Goal: Task Accomplishment & Management: Use online tool/utility

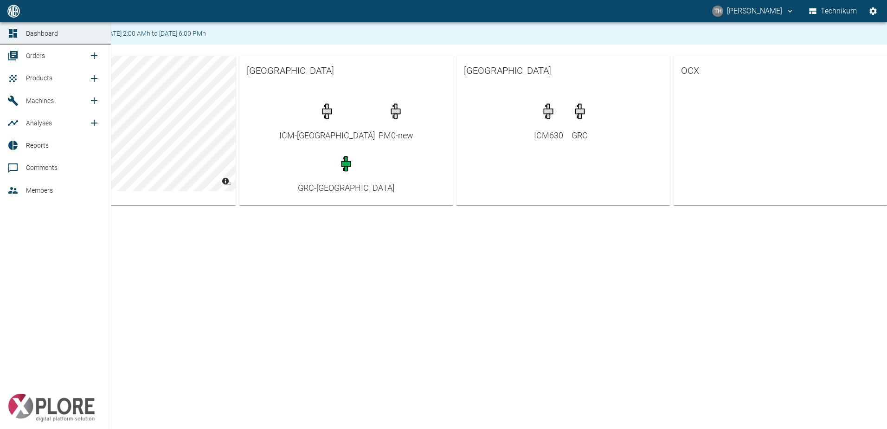
click at [26, 97] on span "Machines" at bounding box center [40, 100] width 28 height 7
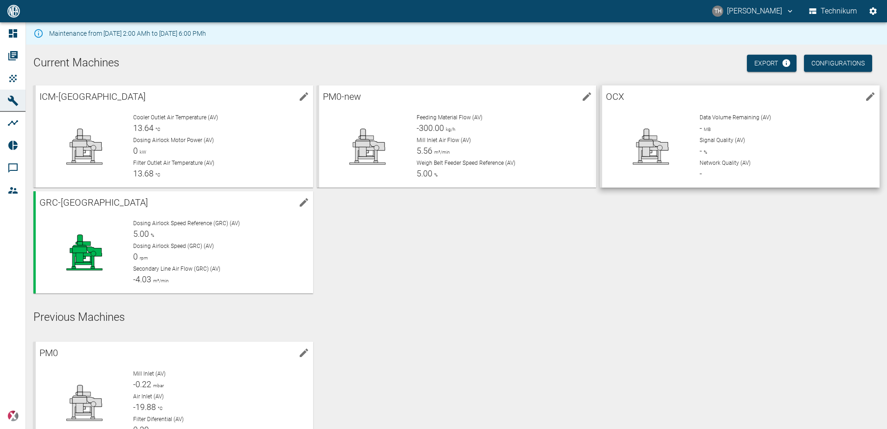
click at [632, 113] on div at bounding box center [647, 143] width 90 height 74
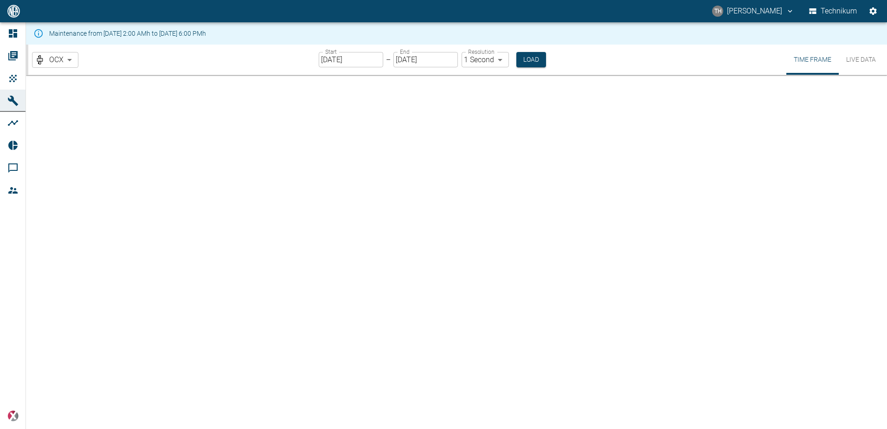
type input "2min"
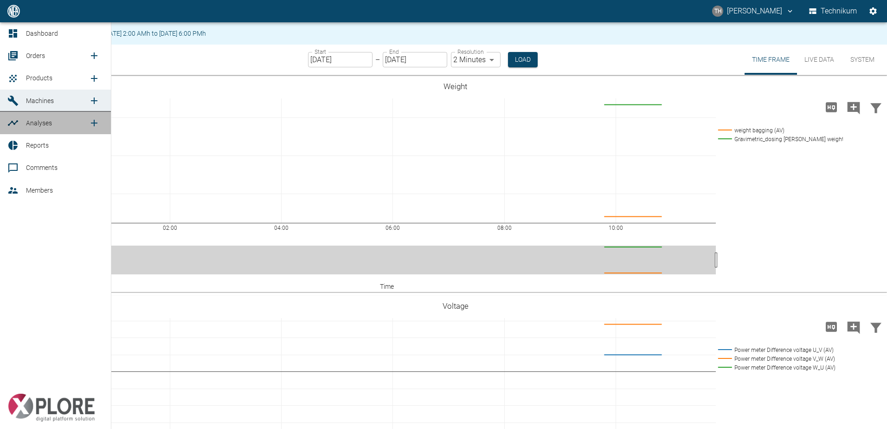
click at [35, 125] on span "Analyses" at bounding box center [39, 122] width 26 height 7
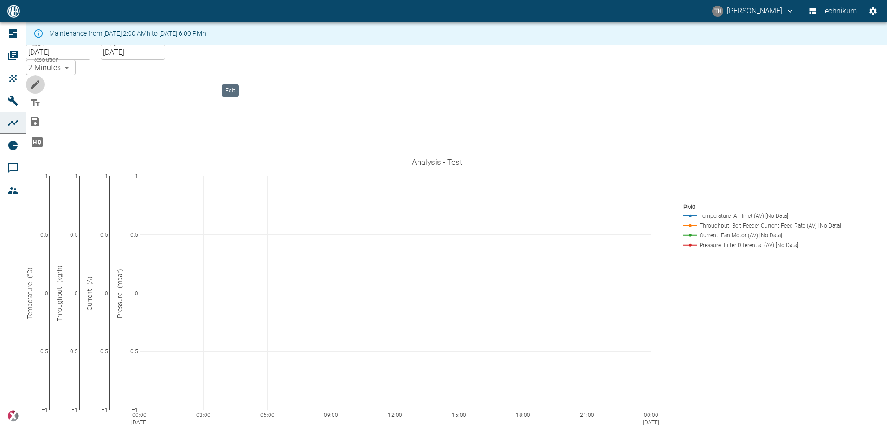
click at [41, 79] on icon "Edit" at bounding box center [35, 84] width 11 height 11
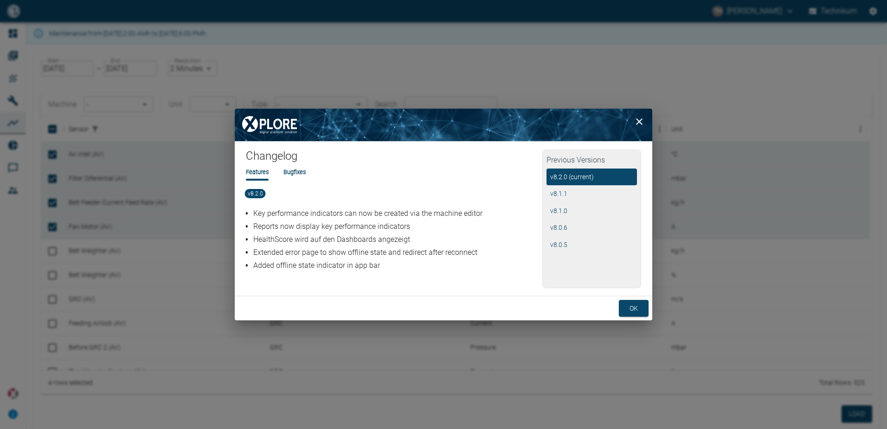
click at [299, 173] on li "Bugfixes" at bounding box center [294, 171] width 22 height 9
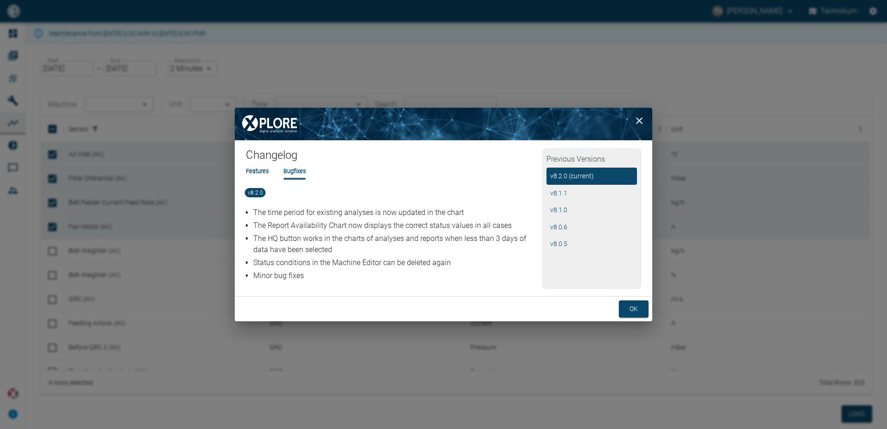
click at [256, 171] on li "Features" at bounding box center [257, 171] width 23 height 9
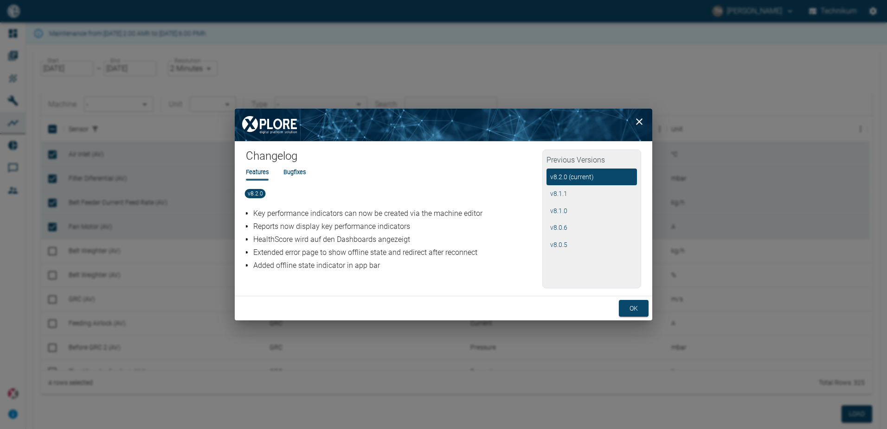
click at [299, 173] on li "Bugfixes" at bounding box center [294, 171] width 22 height 9
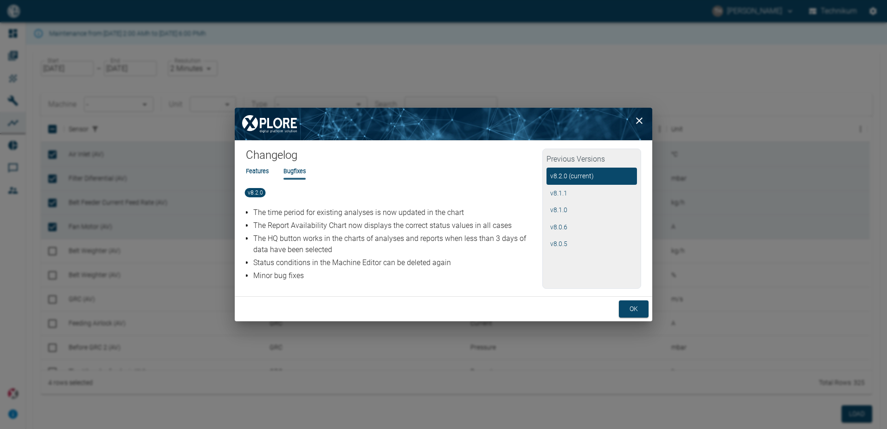
click at [254, 169] on li "Features" at bounding box center [257, 171] width 23 height 9
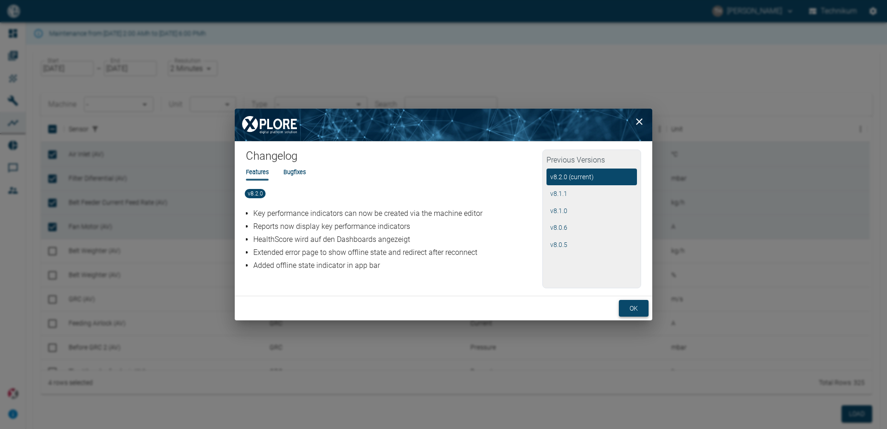
click at [633, 307] on button "ok" at bounding box center [634, 308] width 30 height 17
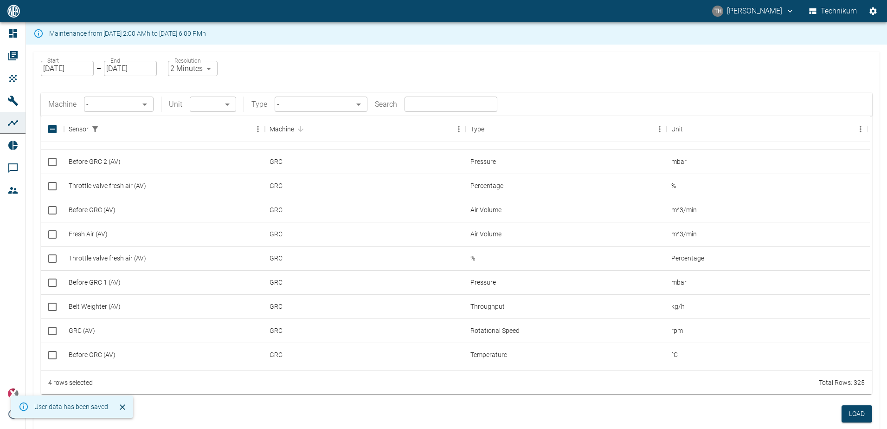
scroll to position [48, 0]
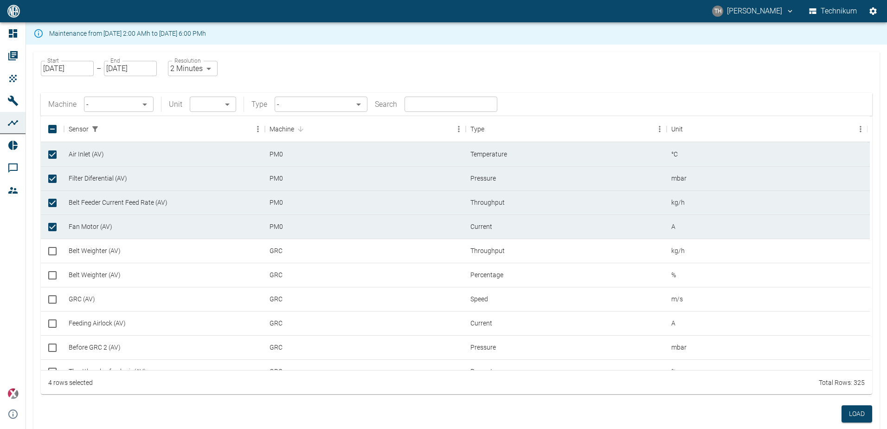
click at [147, 105] on body "TH Thomas Hosten Technikum Dashboard Orders Products Machines Analyses Reports …" at bounding box center [443, 214] width 887 height 429
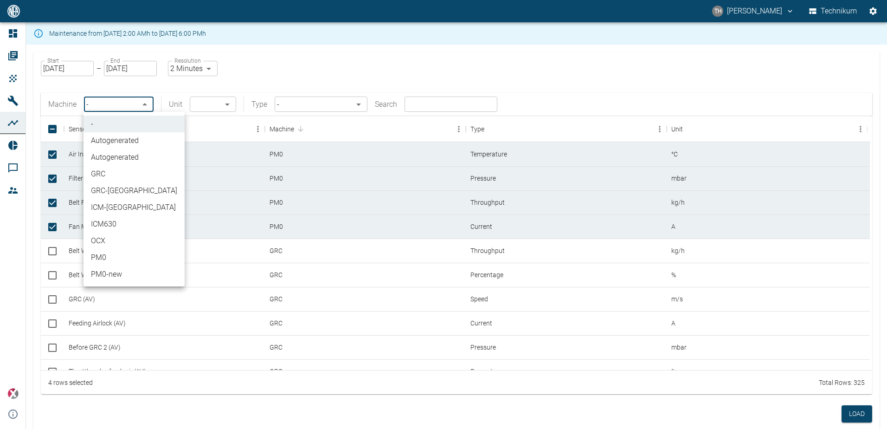
click at [112, 240] on li "OCX" at bounding box center [134, 240] width 101 height 17
type input "352fa207-b0a2-438b-b88a-560b5a5ed47c"
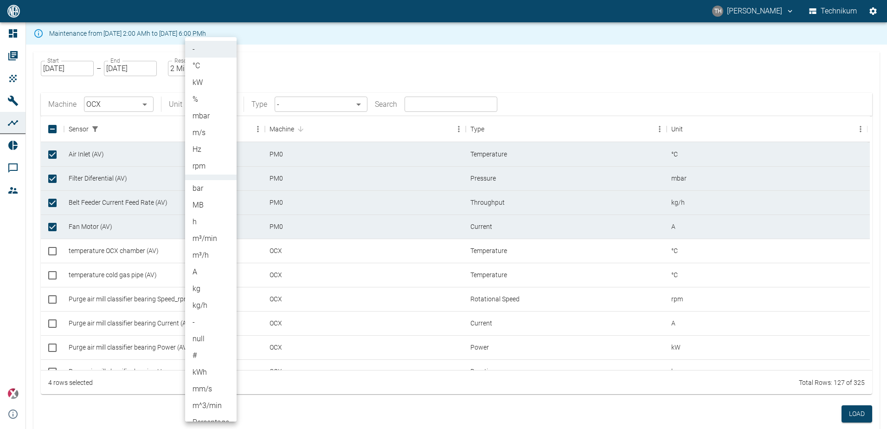
click at [228, 105] on body "TH Thomas Hosten Technikum Dashboard Orders Products Machines Analyses Reports …" at bounding box center [443, 214] width 887 height 429
click at [301, 77] on div at bounding box center [443, 214] width 887 height 429
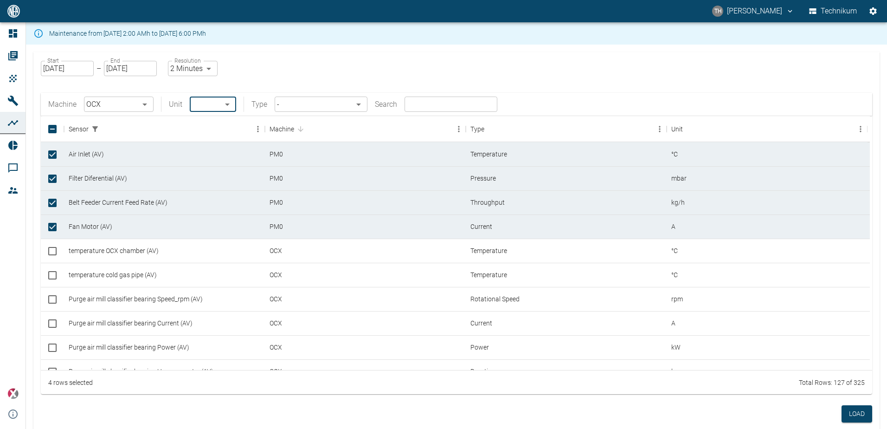
click at [366, 103] on body "TH Thomas Hosten Technikum Dashboard Orders Products Machines Analyses Reports …" at bounding box center [443, 214] width 887 height 429
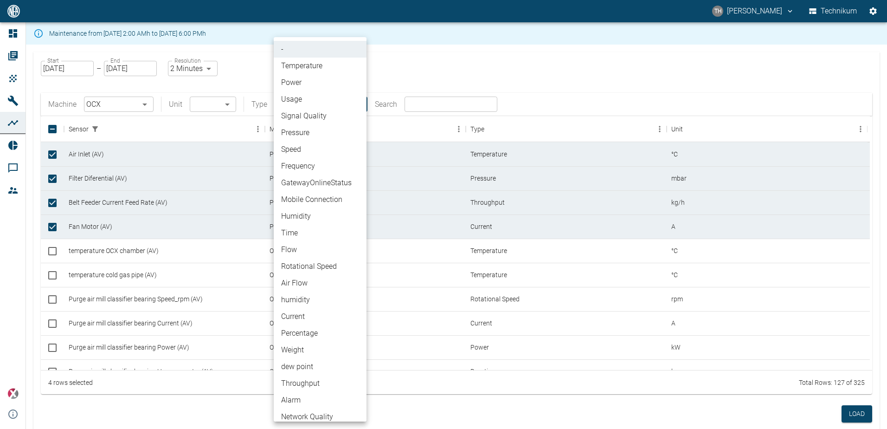
click at [521, 103] on div at bounding box center [443, 214] width 887 height 429
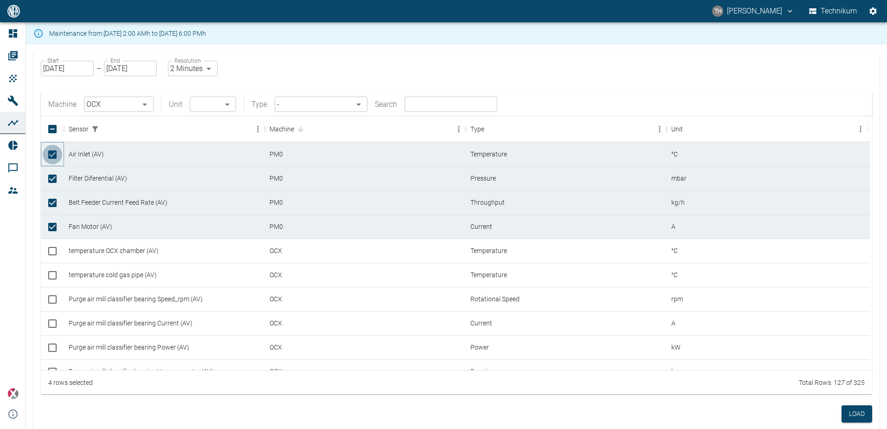
click at [52, 155] on input "Unselect row" at bounding box center [52, 154] width 19 height 19
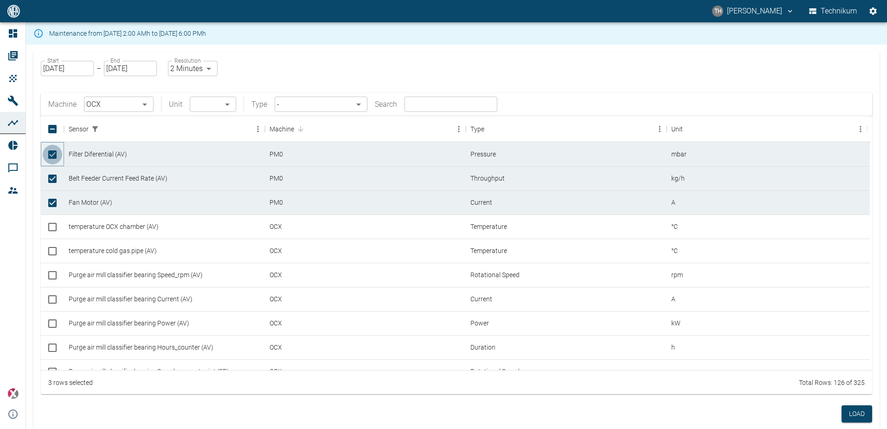
click at [51, 157] on input "Unselect row" at bounding box center [52, 154] width 19 height 19
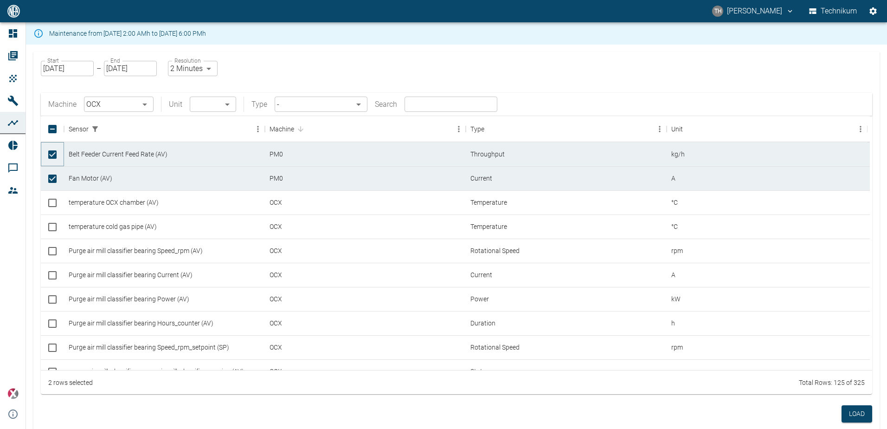
click at [51, 157] on input "Unselect row" at bounding box center [52, 154] width 19 height 19
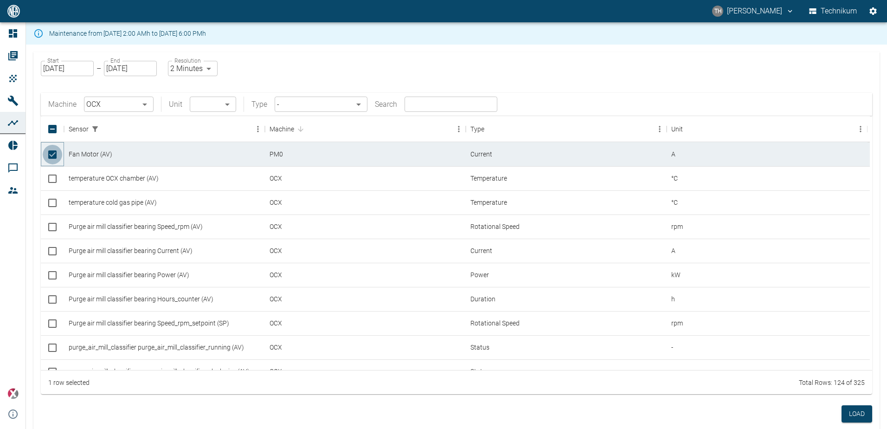
click at [51, 157] on input "Unselect row" at bounding box center [52, 154] width 19 height 19
checkbox input "false"
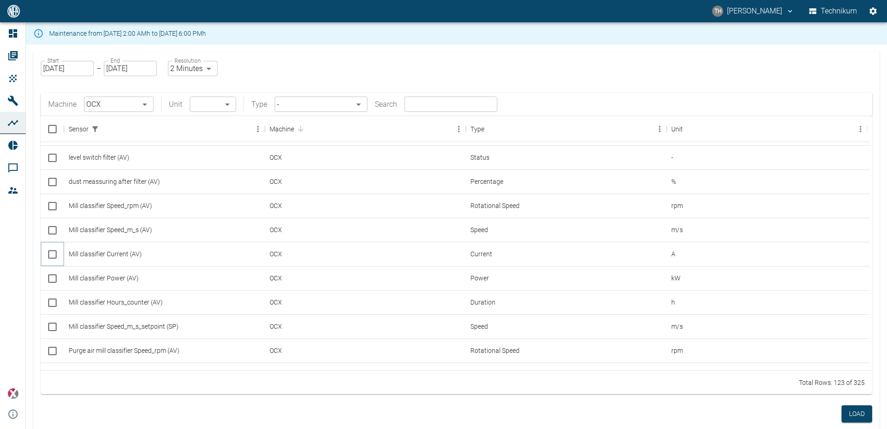
click at [53, 254] on input "Select row" at bounding box center [52, 253] width 19 height 19
checkbox input "false"
checkbox input "true"
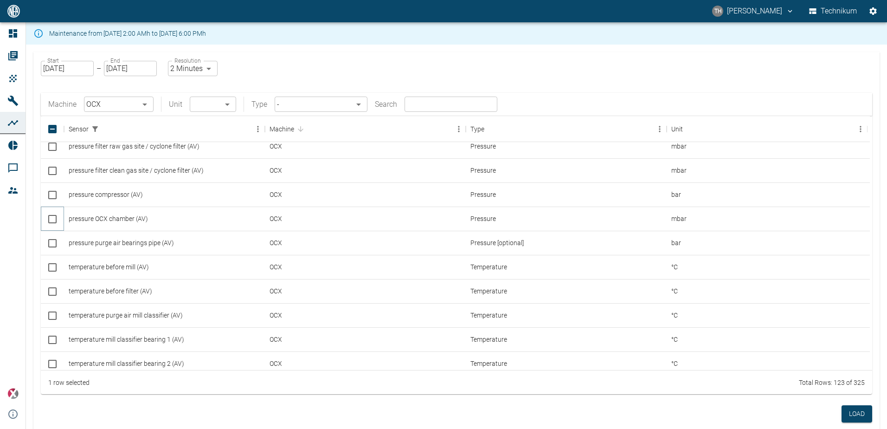
click at [54, 219] on input "Select row" at bounding box center [52, 218] width 19 height 19
checkbox input "true"
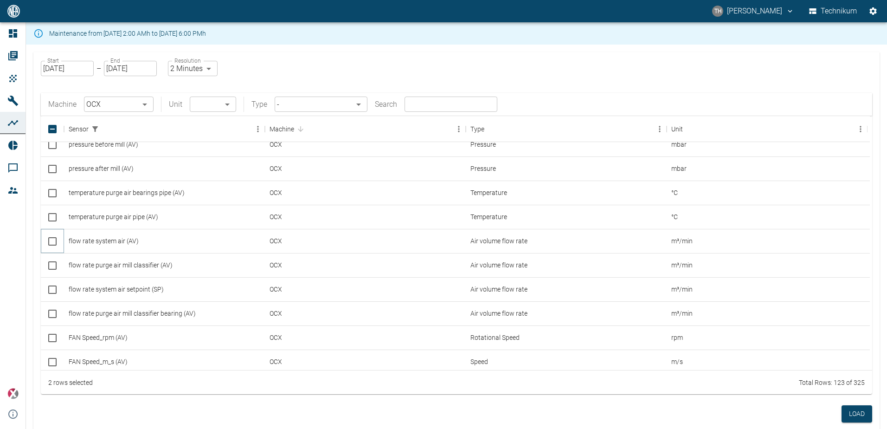
click at [51, 241] on input "Select row" at bounding box center [52, 240] width 19 height 19
checkbox input "true"
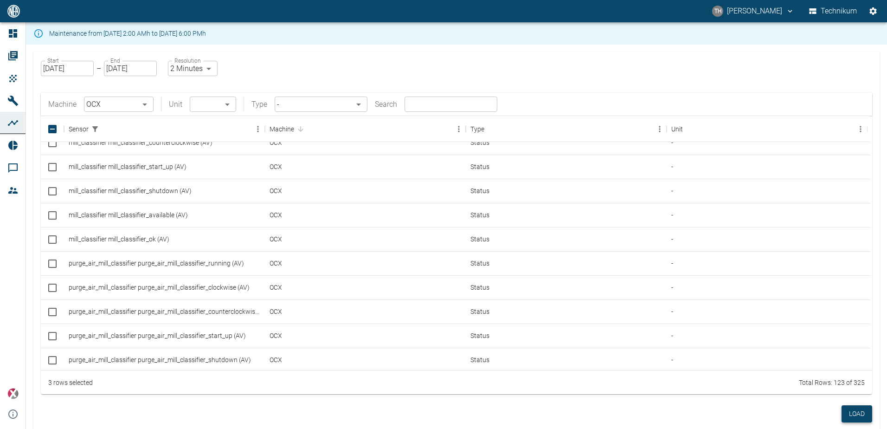
click at [858, 413] on button "Load" at bounding box center [857, 413] width 31 height 17
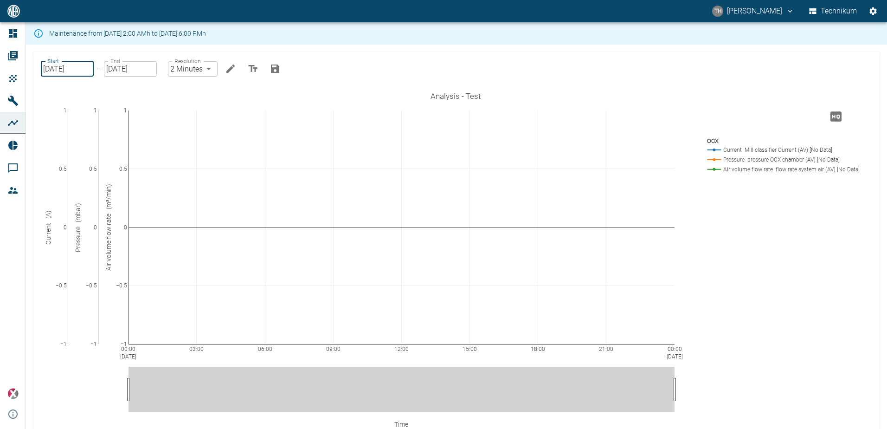
click at [86, 70] on input "02/22/2023" at bounding box center [67, 68] width 53 height 15
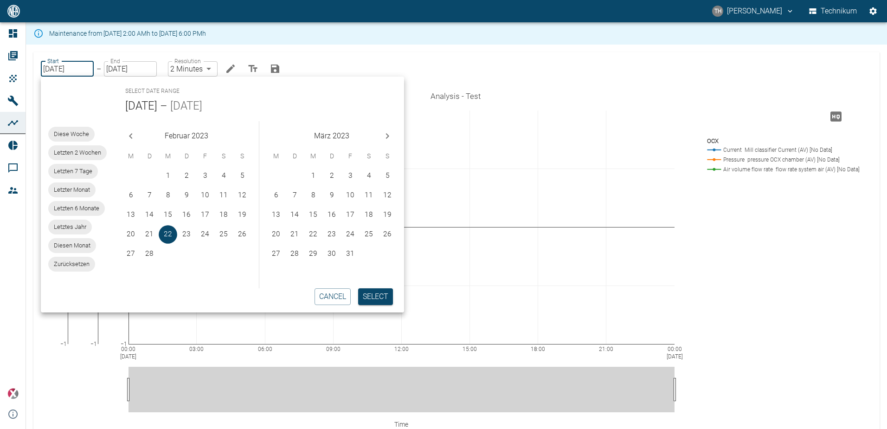
click at [389, 135] on icon "Next month" at bounding box center [387, 135] width 11 height 11
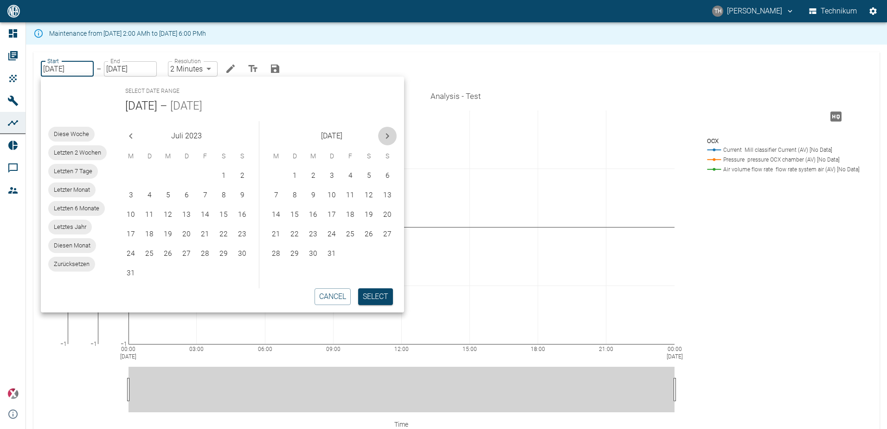
click at [389, 135] on icon "Next month" at bounding box center [387, 135] width 11 height 11
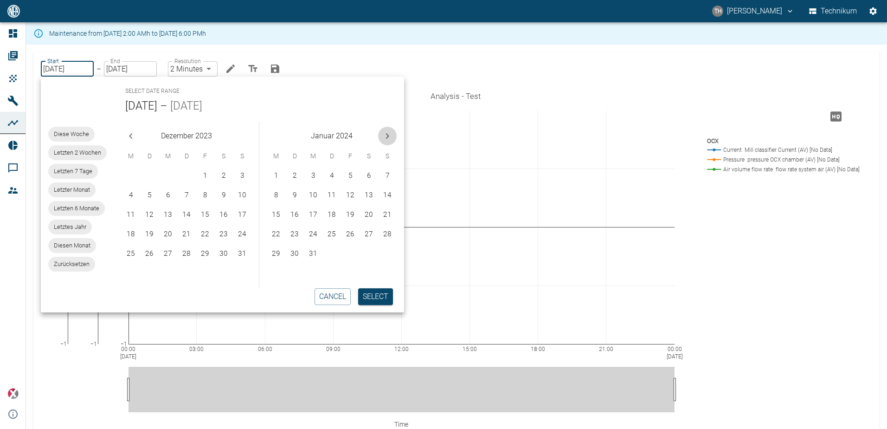
click at [389, 135] on icon "Next month" at bounding box center [387, 135] width 11 height 11
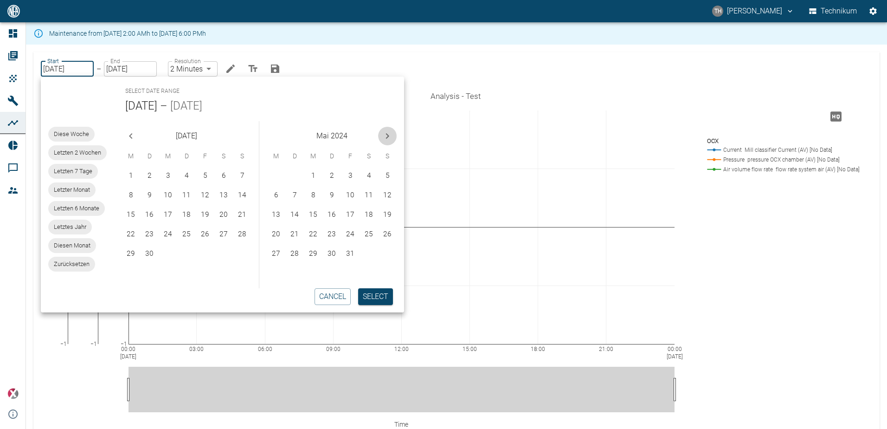
click at [389, 135] on icon "Next month" at bounding box center [387, 135] width 11 height 11
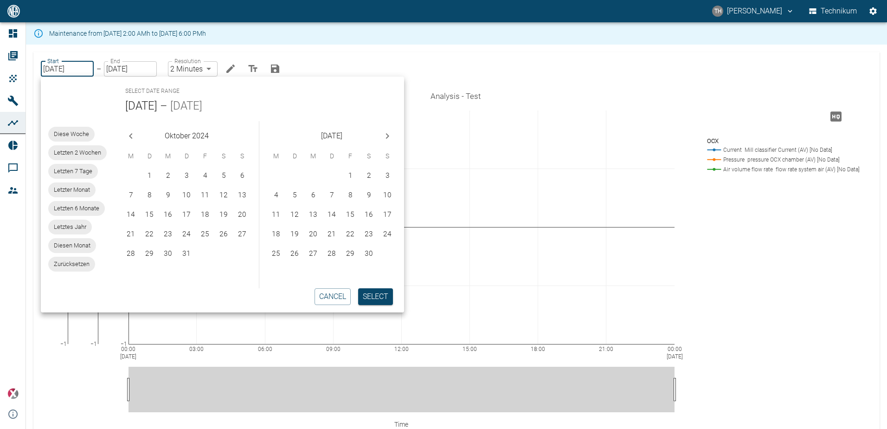
click at [389, 135] on icon "Next month" at bounding box center [387, 135] width 11 height 11
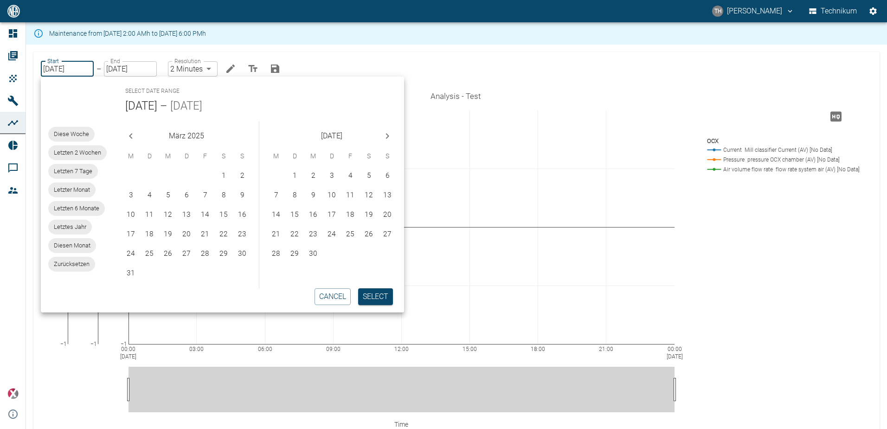
click at [389, 135] on icon "Next month" at bounding box center [387, 135] width 11 height 11
click at [383, 137] on icon "Next month" at bounding box center [387, 135] width 11 height 11
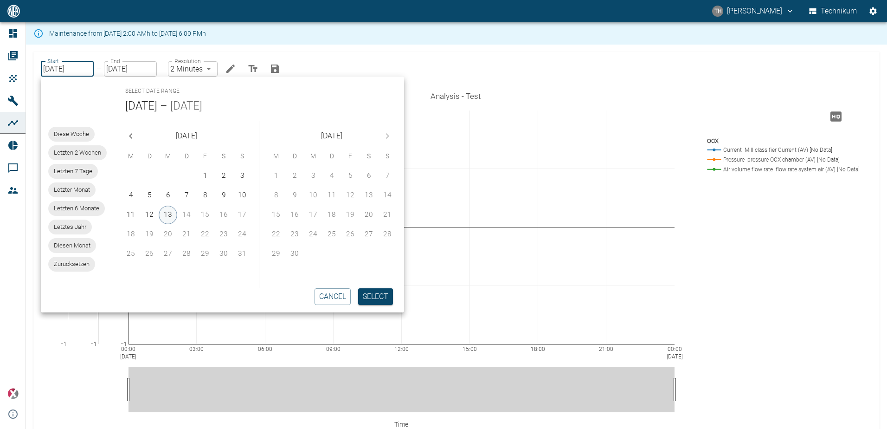
click at [169, 212] on button "13" at bounding box center [168, 215] width 19 height 19
type input "[DATE]"
type input "MM/DD/YYYY"
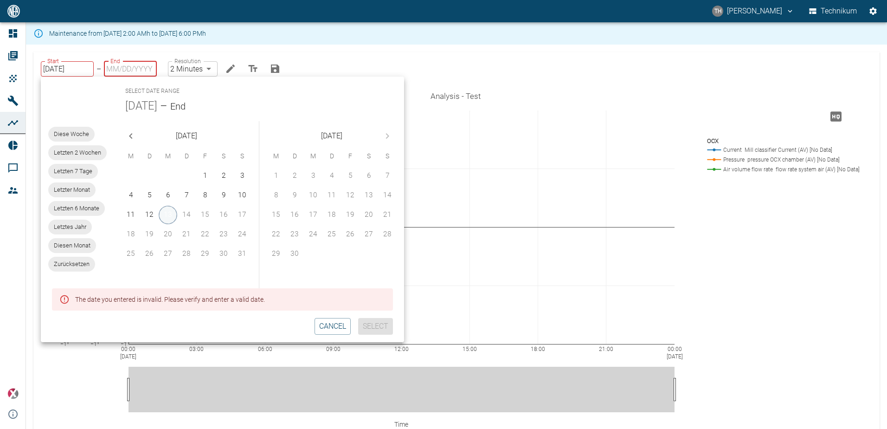
click at [169, 212] on button "13" at bounding box center [168, 215] width 19 height 19
type input "[DATE]"
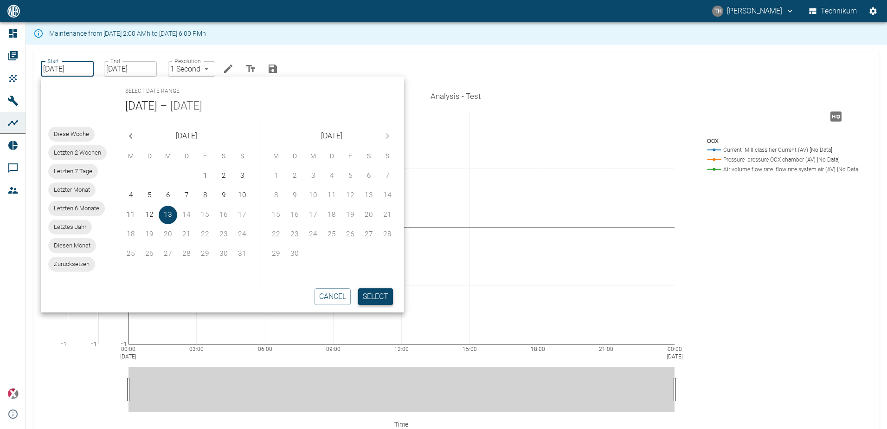
click at [376, 291] on button "Select" at bounding box center [375, 296] width 35 height 17
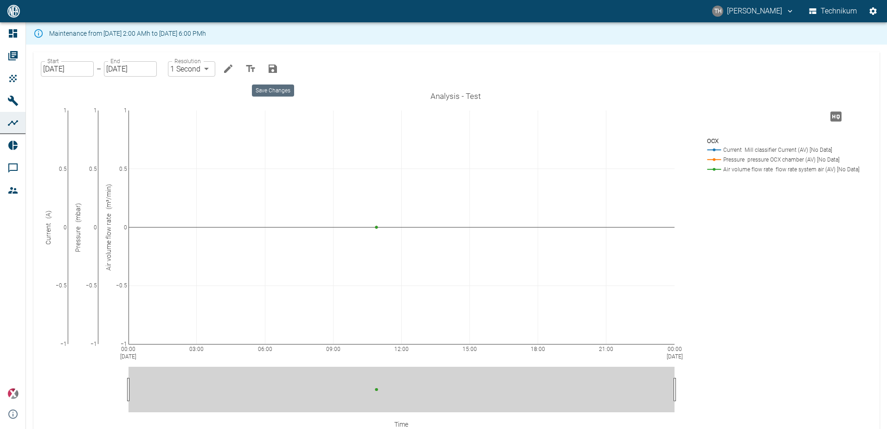
click at [269, 66] on icon "Save Changes" at bounding box center [273, 68] width 8 height 8
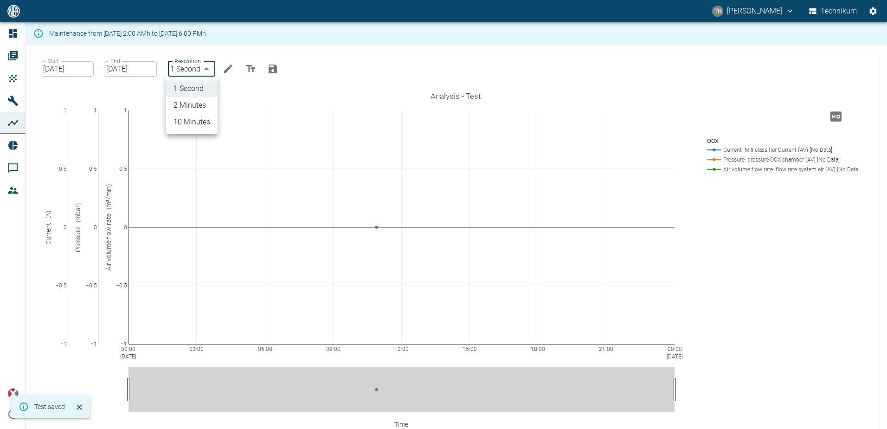
click at [205, 66] on body "TH Thomas Hosten Technikum Dashboard Orders Products Machines Analyses Reports …" at bounding box center [443, 214] width 887 height 429
click at [199, 103] on li "2 Minutes" at bounding box center [191, 105] width 51 height 17
click at [209, 67] on body "TH Thomas Hosten Technikum Dashboard Orders Products Machines Analyses Reports …" at bounding box center [443, 214] width 887 height 429
click at [198, 119] on li "10 Minutes" at bounding box center [192, 122] width 51 height 17
type input "10min"
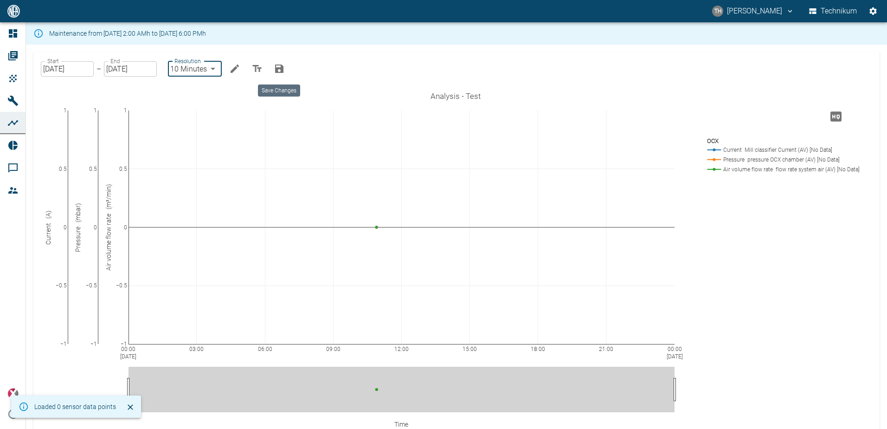
click at [276, 69] on icon "Save Changes" at bounding box center [279, 68] width 8 height 8
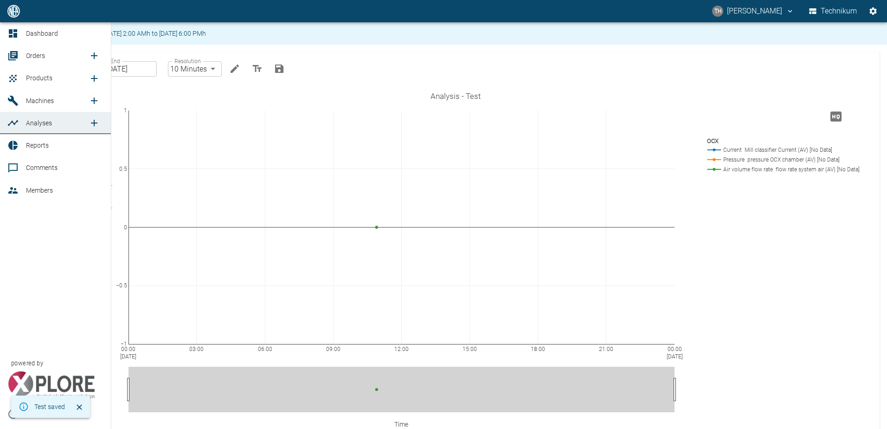
click at [21, 124] on link "Analyses" at bounding box center [55, 123] width 111 height 22
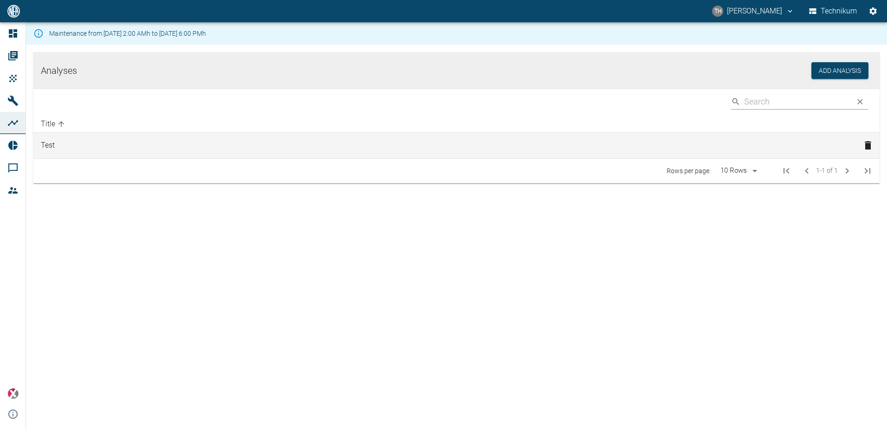
click at [73, 153] on td "Test" at bounding box center [444, 146] width 823 height 26
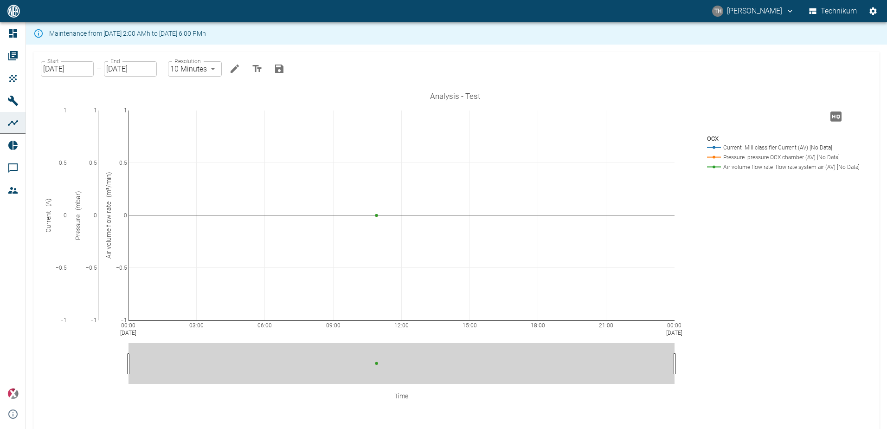
click at [208, 66] on body "TH Thomas Hosten Technikum Dashboard Orders Products Machines Analyses Reports …" at bounding box center [443, 214] width 887 height 429
click at [193, 87] on li "1 Second" at bounding box center [194, 88] width 53 height 17
type input "1sec"
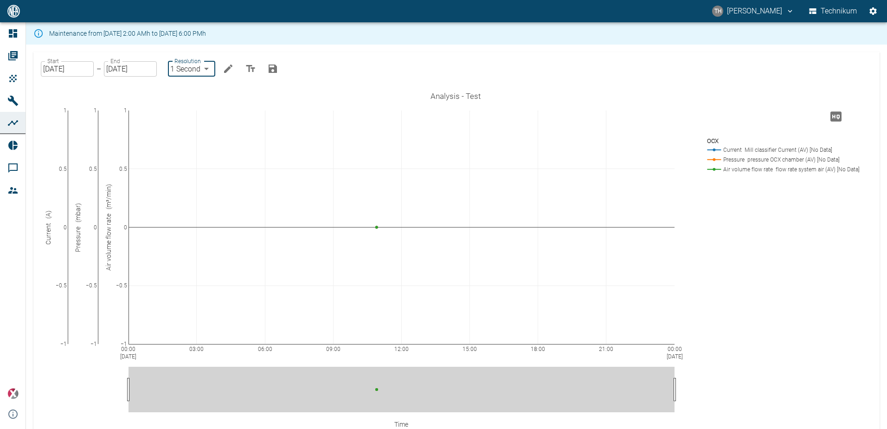
click at [271, 70] on icon "Save Changes" at bounding box center [273, 68] width 8 height 8
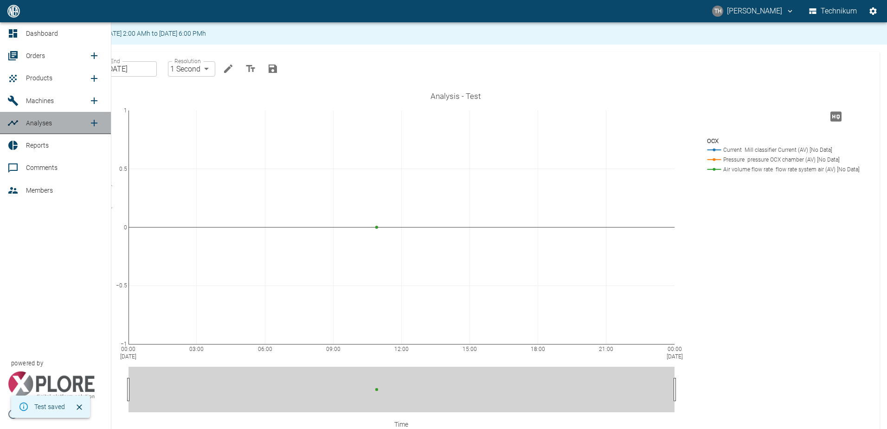
click at [17, 125] on icon at bounding box center [12, 122] width 11 height 11
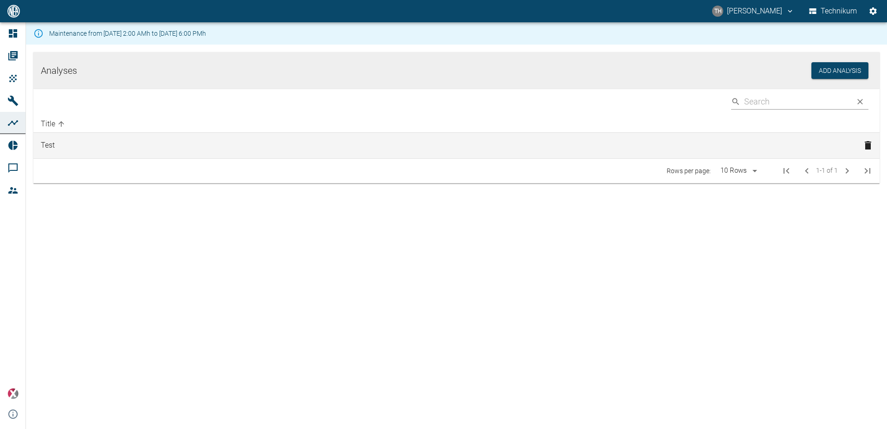
click at [53, 148] on td "Test" at bounding box center [444, 146] width 823 height 26
